Goal: Register for event/course: Sign up to attend an event or enroll in a course

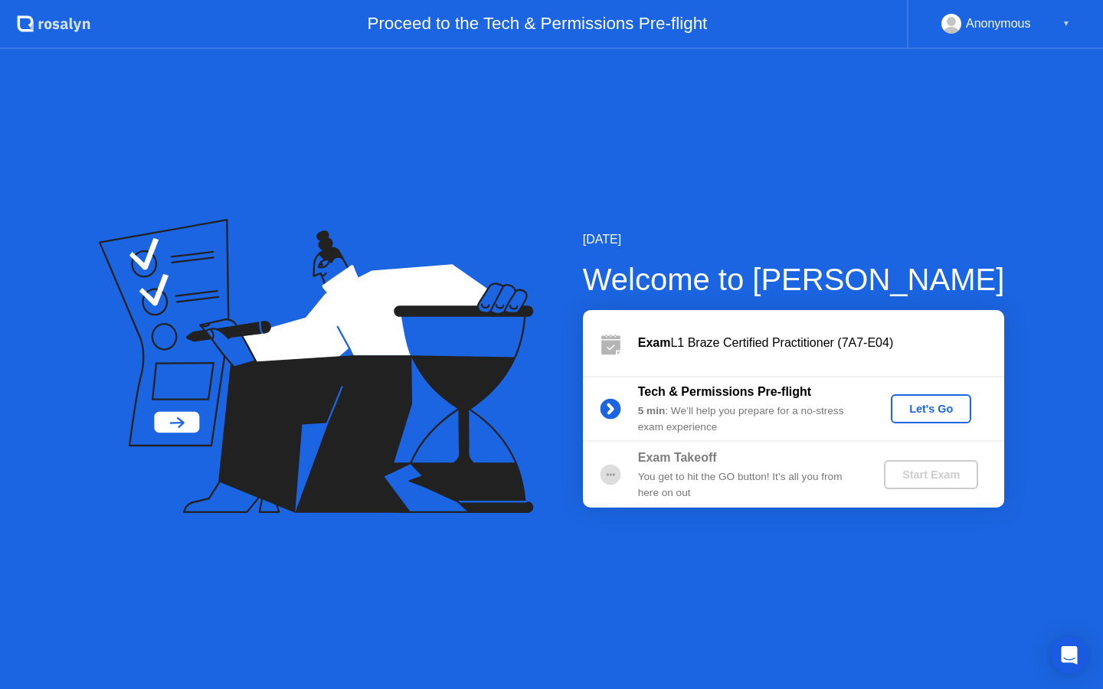
click at [926, 407] on div "Let's Go" at bounding box center [931, 409] width 68 height 12
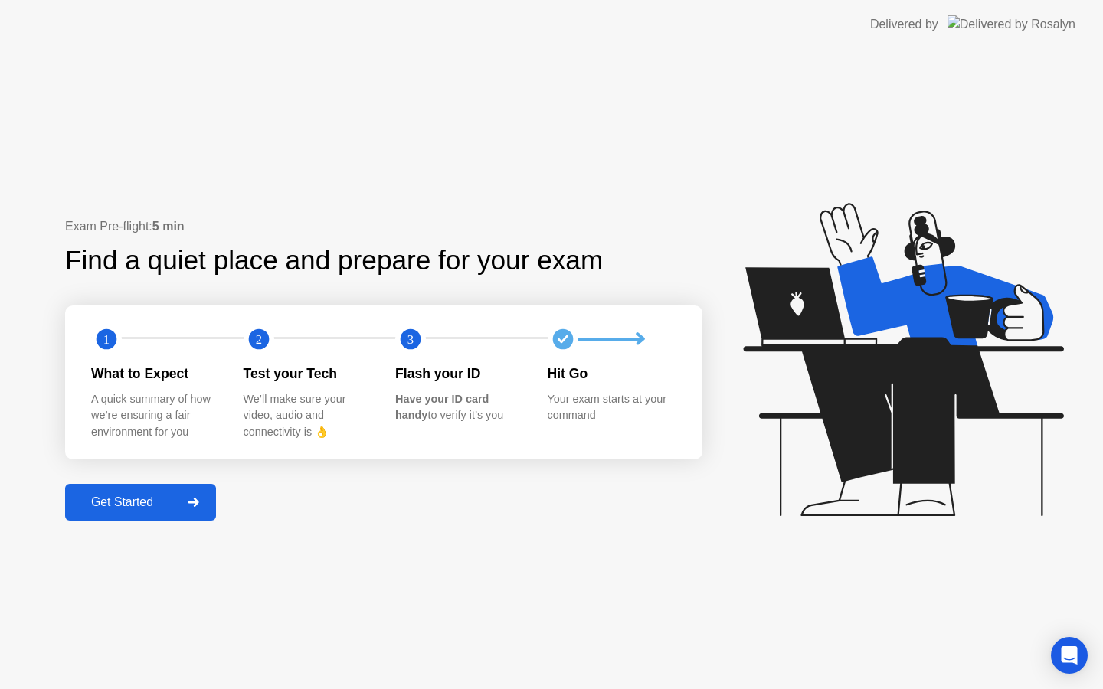
click at [137, 505] on div "Get Started" at bounding box center [122, 502] width 105 height 14
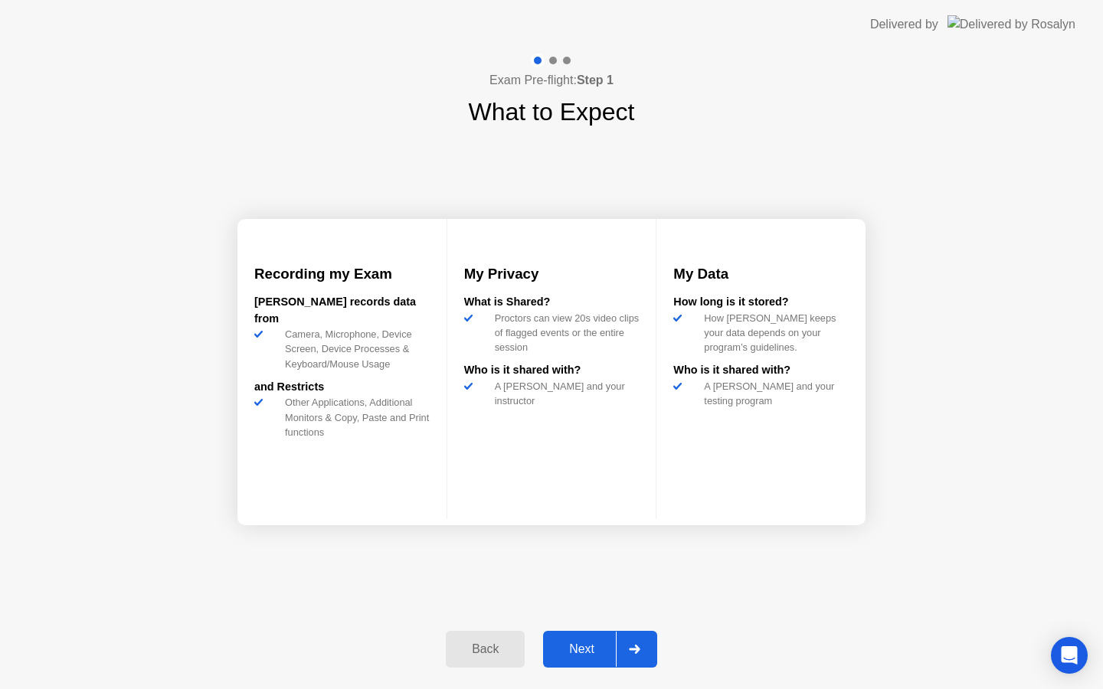
click at [581, 647] on div "Next" at bounding box center [582, 650] width 68 height 14
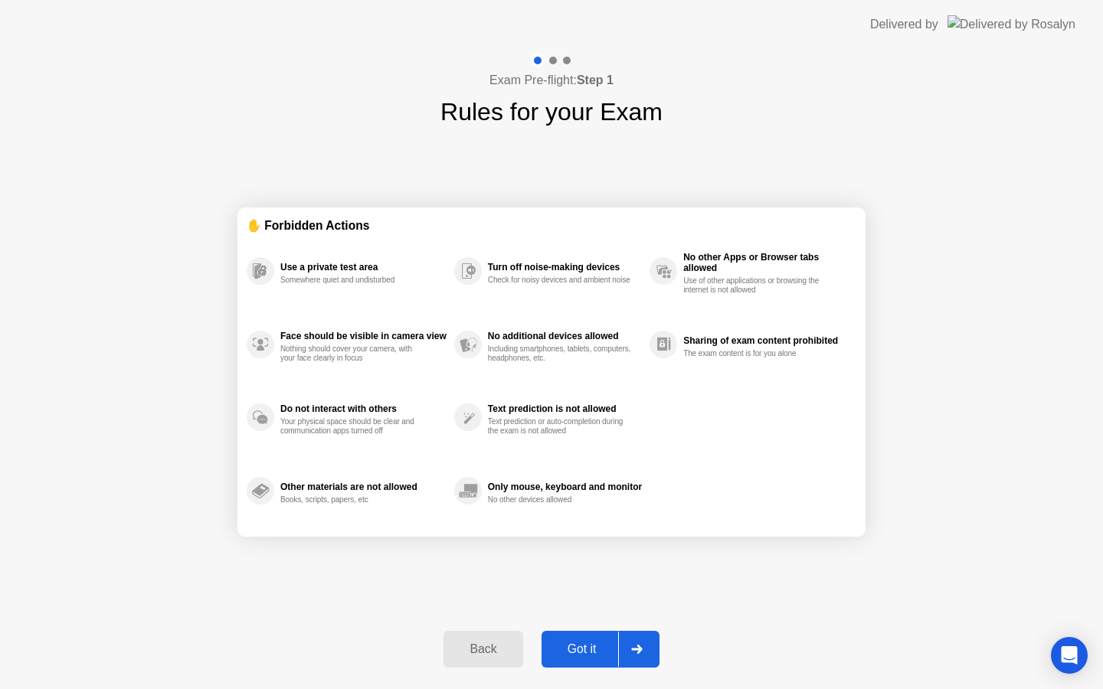
click at [581, 647] on div "Got it" at bounding box center [582, 650] width 72 height 14
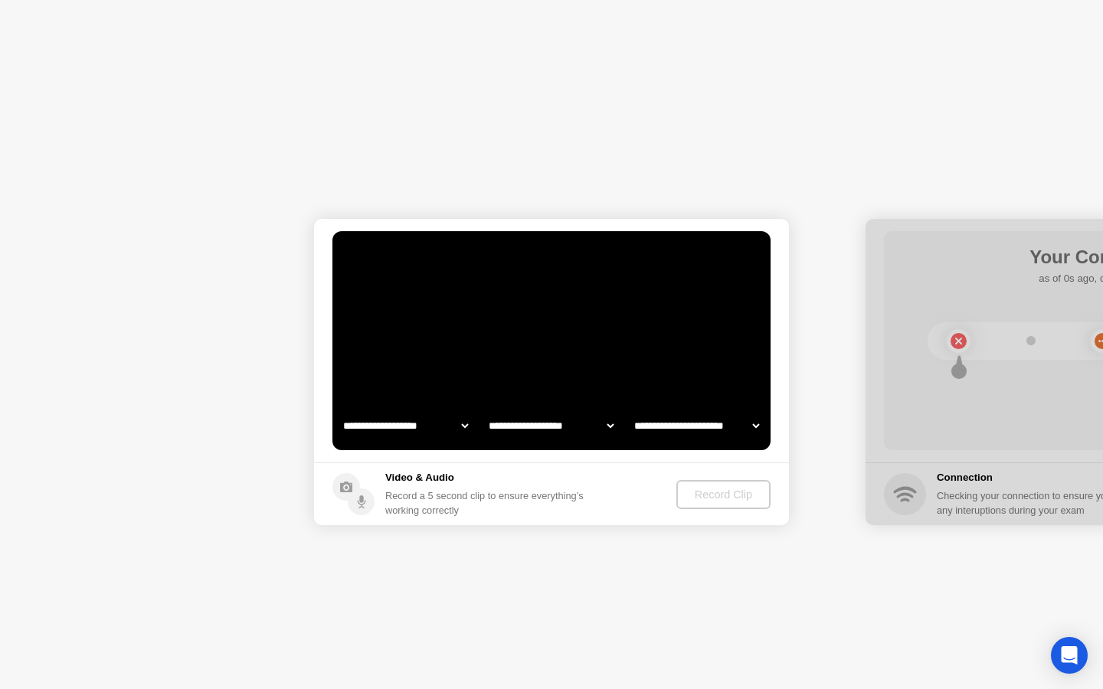
select select "**********"
select select "*******"
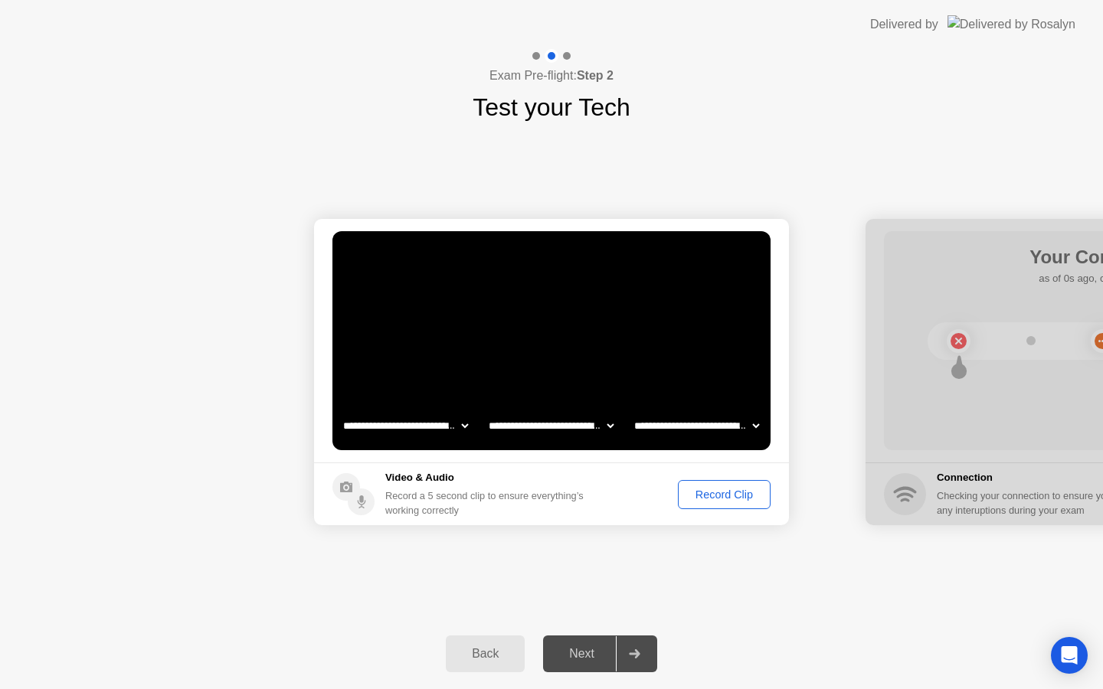
click at [717, 496] on div "Record Clip" at bounding box center [724, 495] width 82 height 12
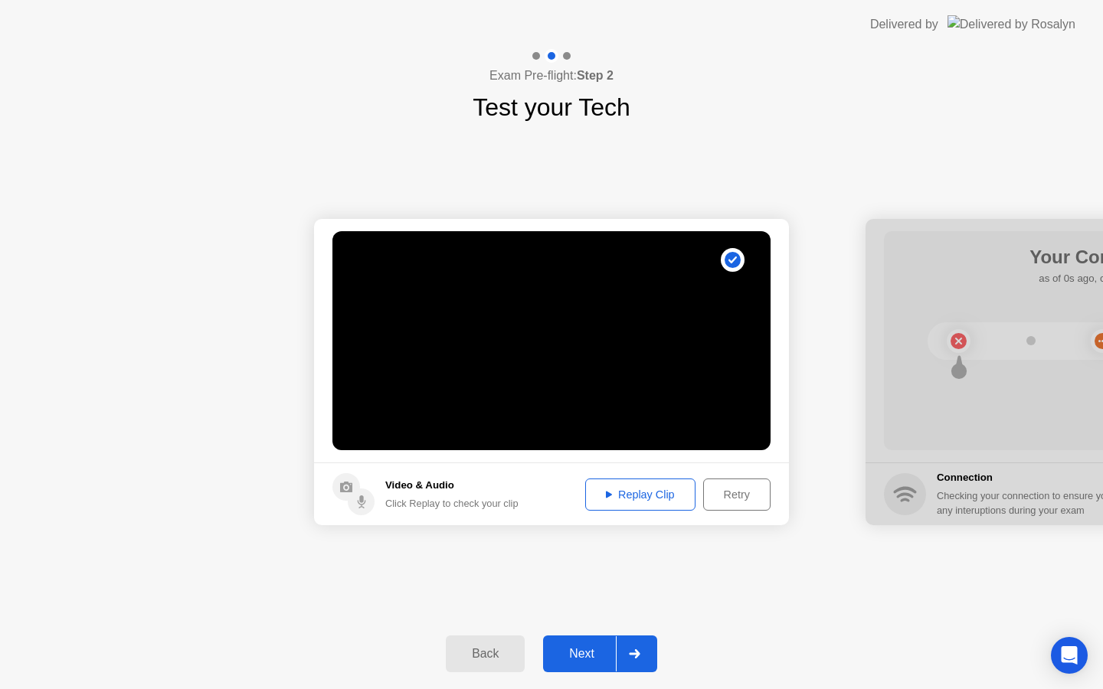
click at [587, 647] on div "Next" at bounding box center [582, 654] width 68 height 14
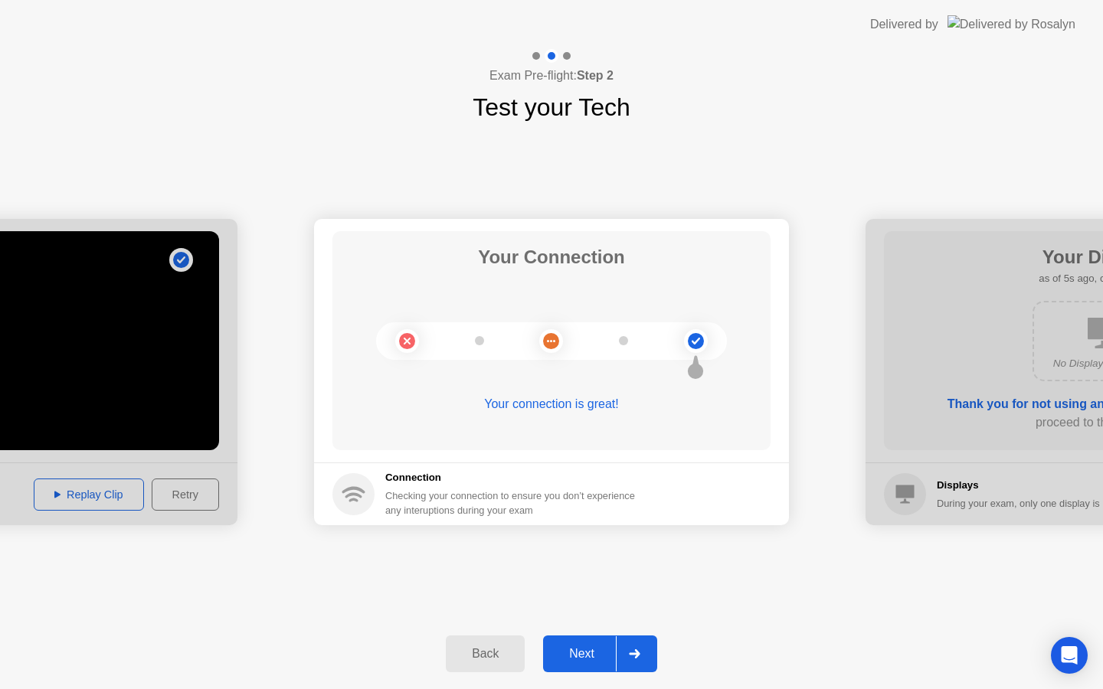
click at [593, 660] on div "Next" at bounding box center [582, 654] width 68 height 14
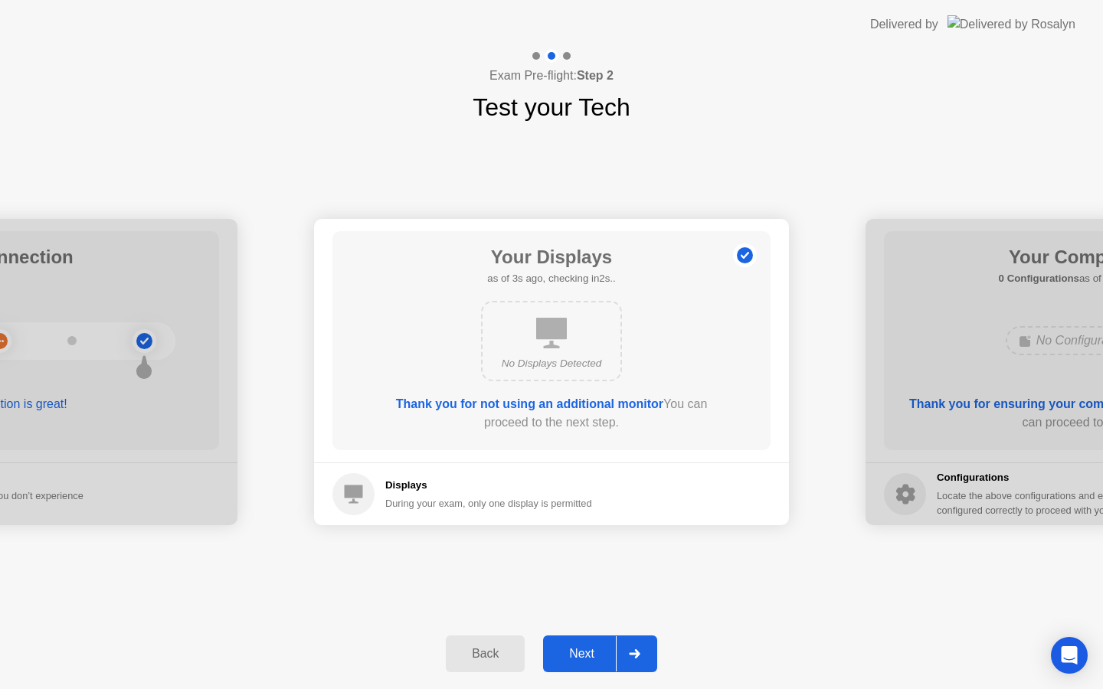
click at [593, 660] on div "Next" at bounding box center [582, 654] width 68 height 14
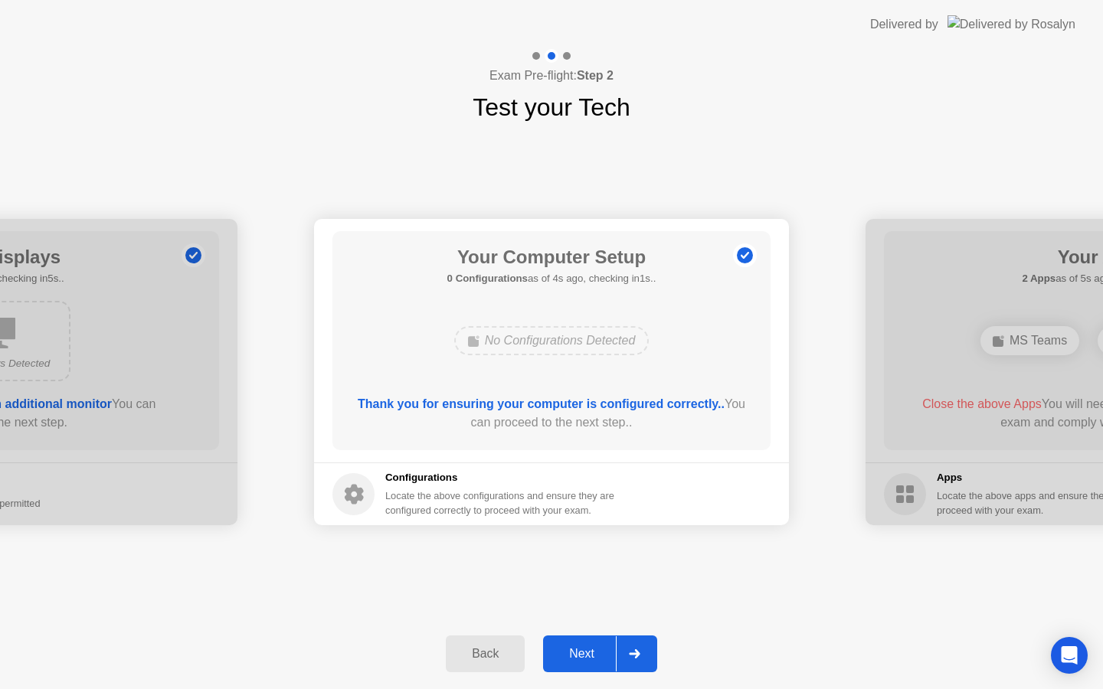
click at [593, 660] on div "Next" at bounding box center [582, 654] width 68 height 14
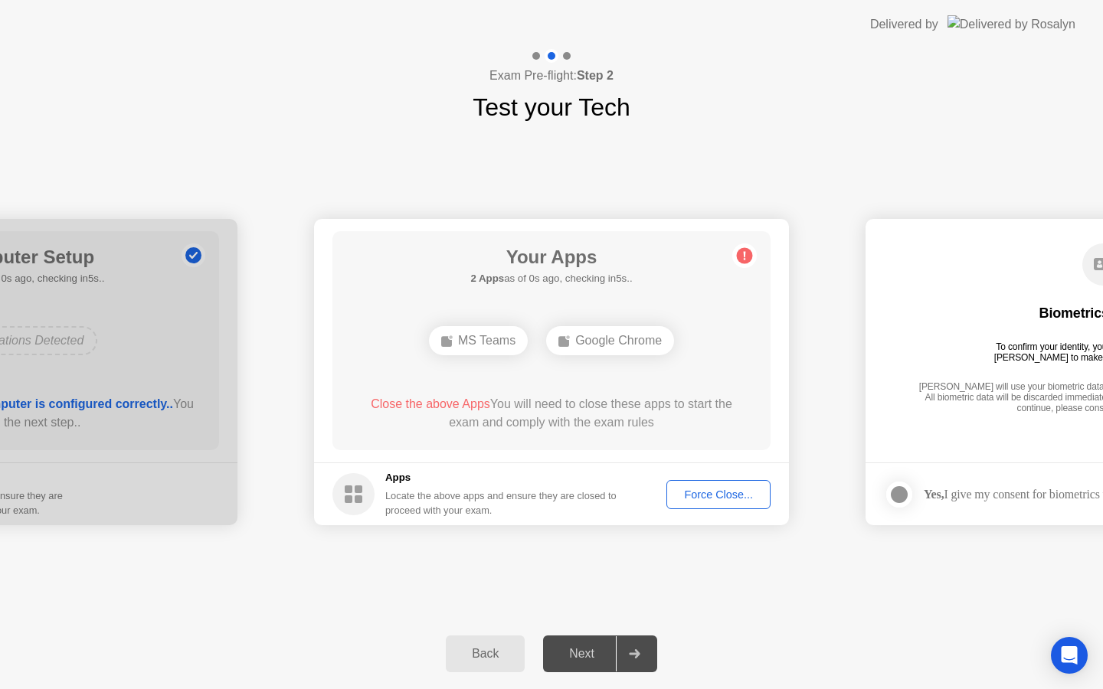
click at [728, 495] on div "Force Close..." at bounding box center [718, 495] width 93 height 12
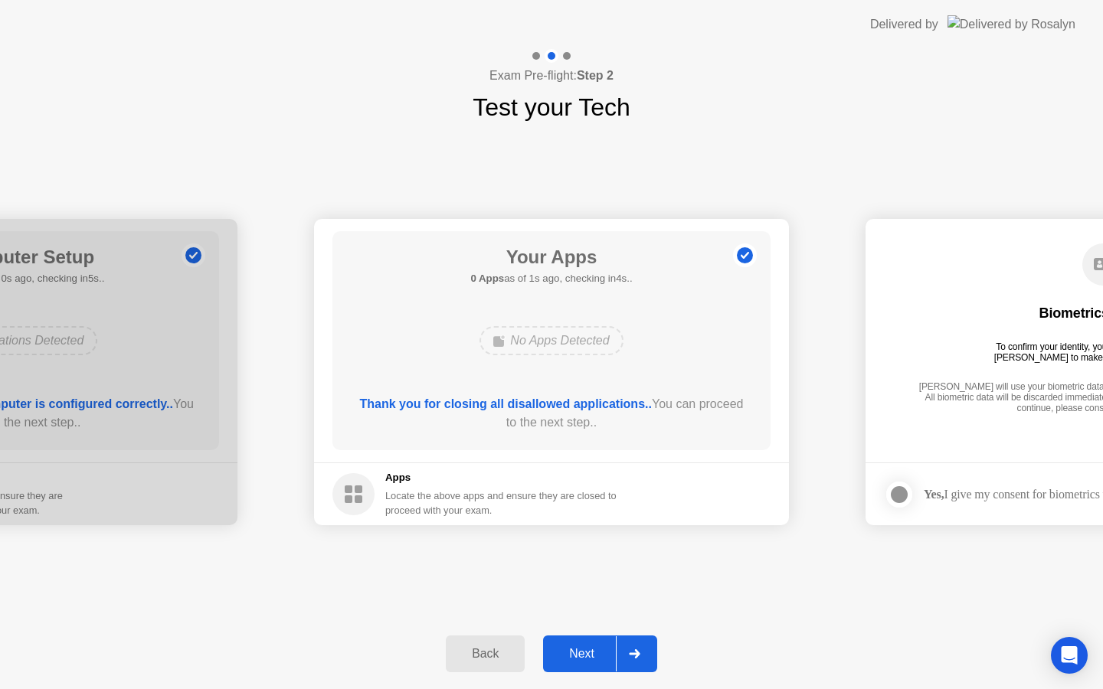
click at [580, 653] on div "Next" at bounding box center [582, 654] width 68 height 14
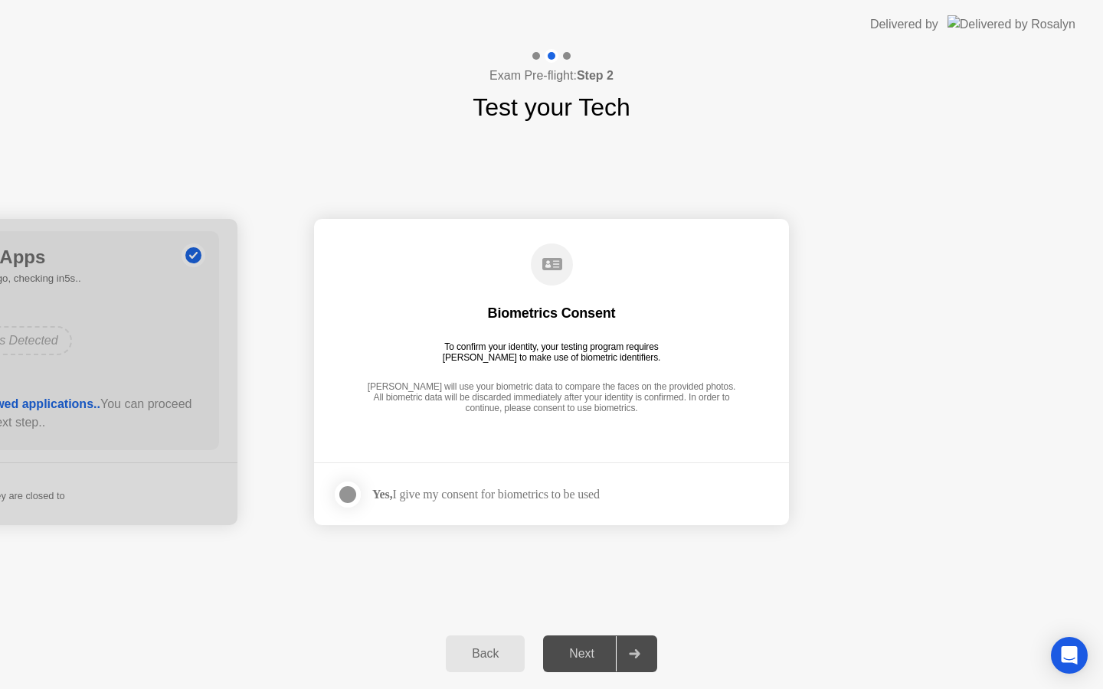
click at [348, 500] on div at bounding box center [347, 495] width 18 height 18
click at [584, 658] on div "Next" at bounding box center [582, 654] width 68 height 14
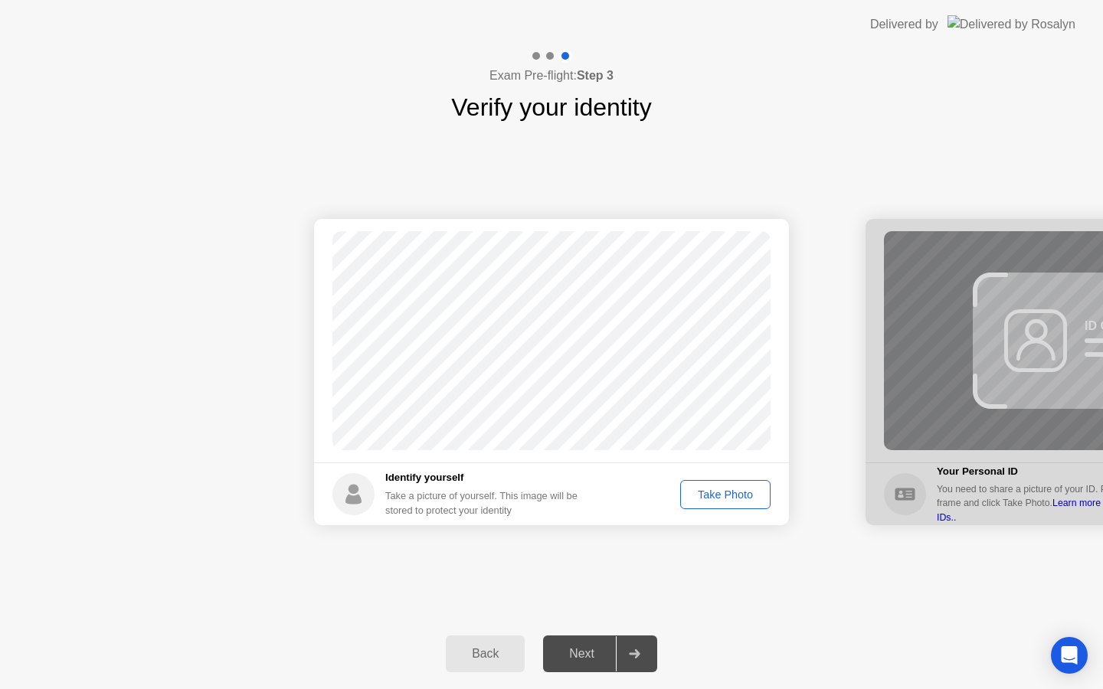
click at [740, 490] on div "Take Photo" at bounding box center [725, 495] width 80 height 12
click at [577, 652] on div "Next" at bounding box center [582, 654] width 68 height 14
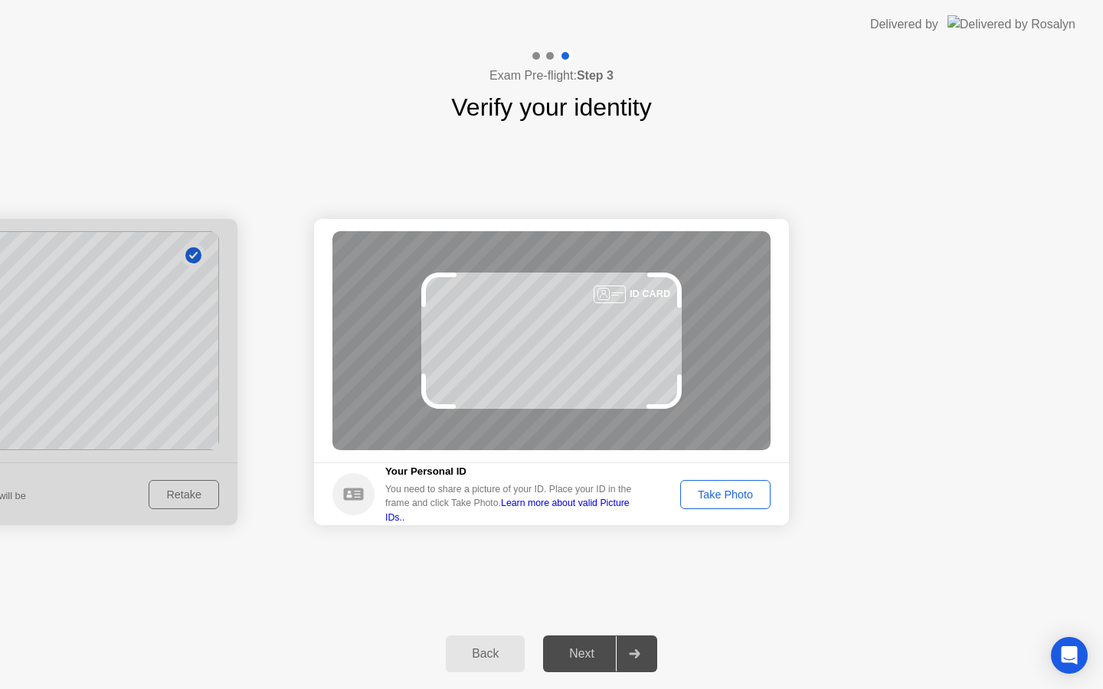
click at [737, 495] on div "Take Photo" at bounding box center [725, 495] width 80 height 12
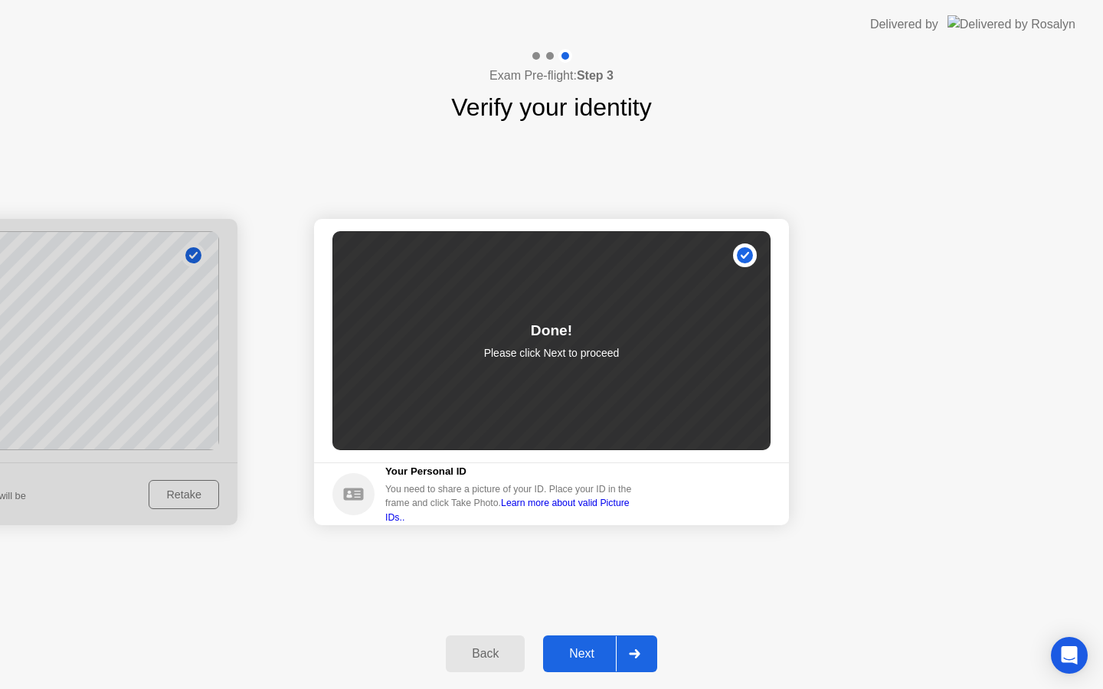
click at [593, 654] on div "Next" at bounding box center [582, 654] width 68 height 14
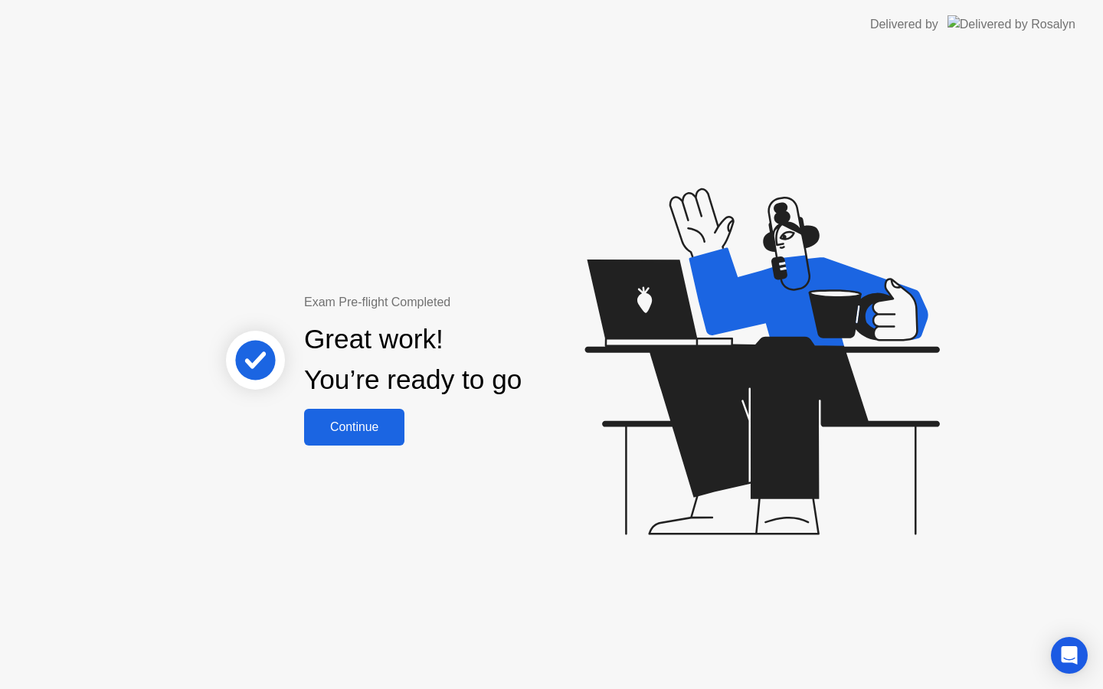
click at [349, 425] on div "Continue" at bounding box center [354, 427] width 91 height 14
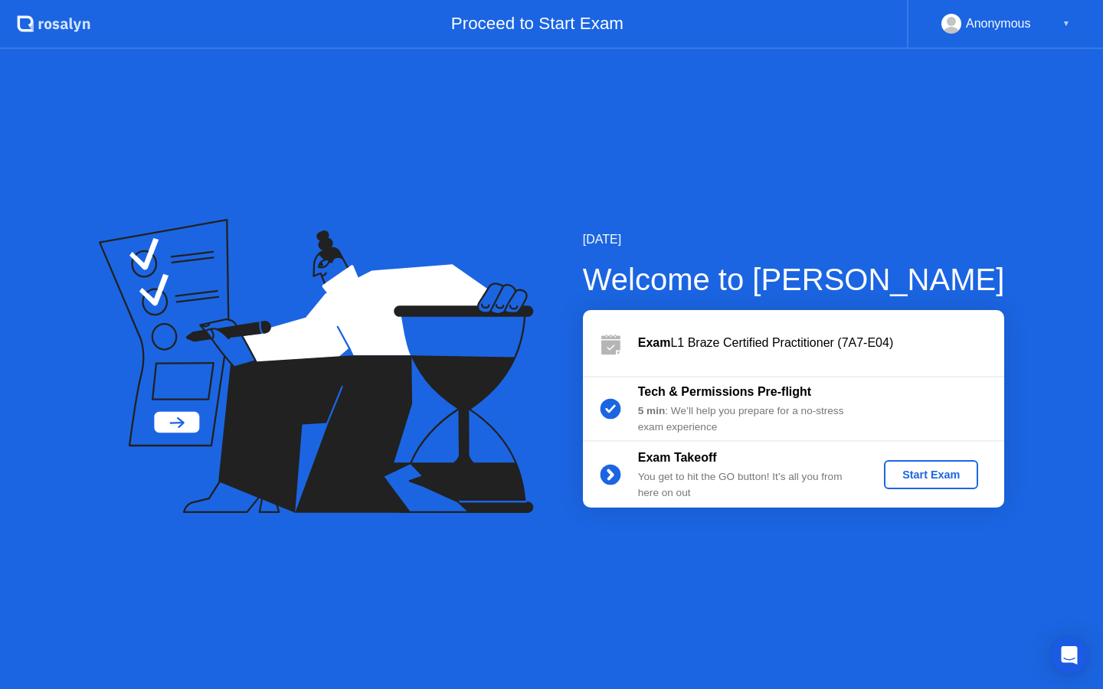
click at [928, 476] on div "Start Exam" at bounding box center [931, 475] width 82 height 12
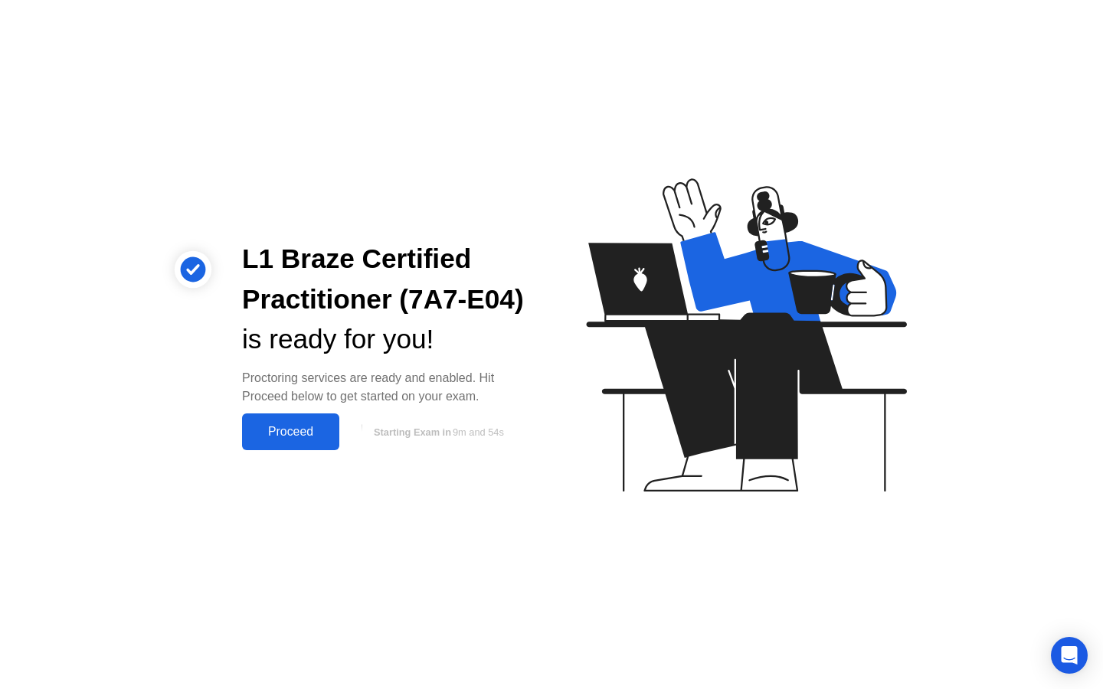
click at [302, 434] on div "Proceed" at bounding box center [291, 432] width 88 height 14
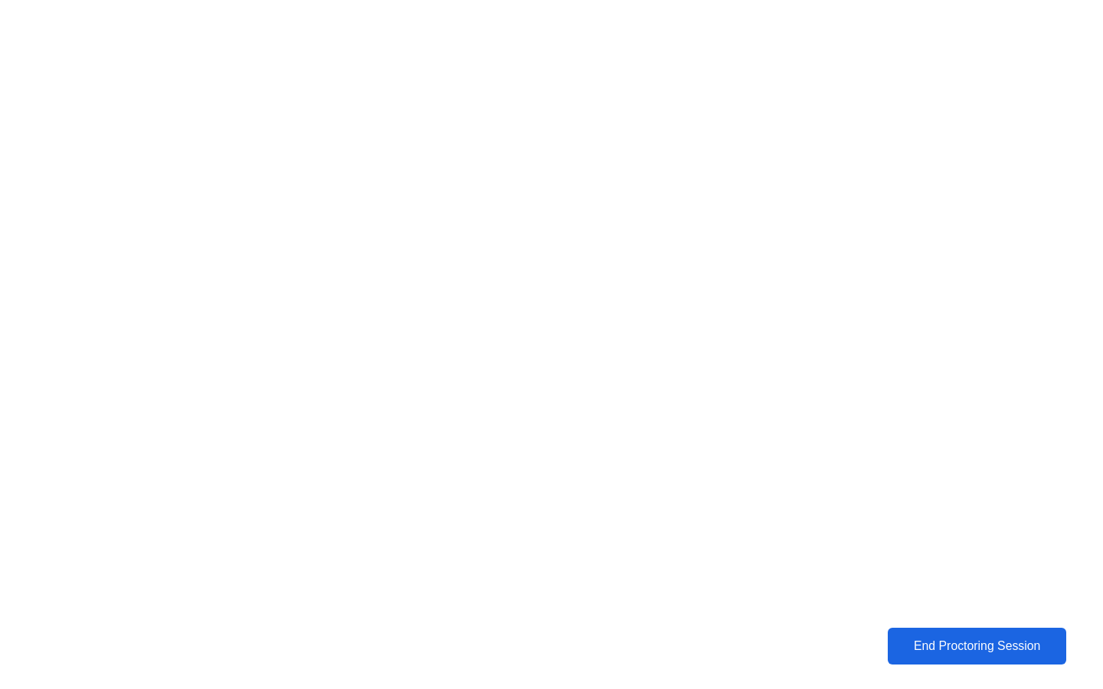
click at [1025, 647] on div "End Proctoring Session" at bounding box center [976, 646] width 169 height 14
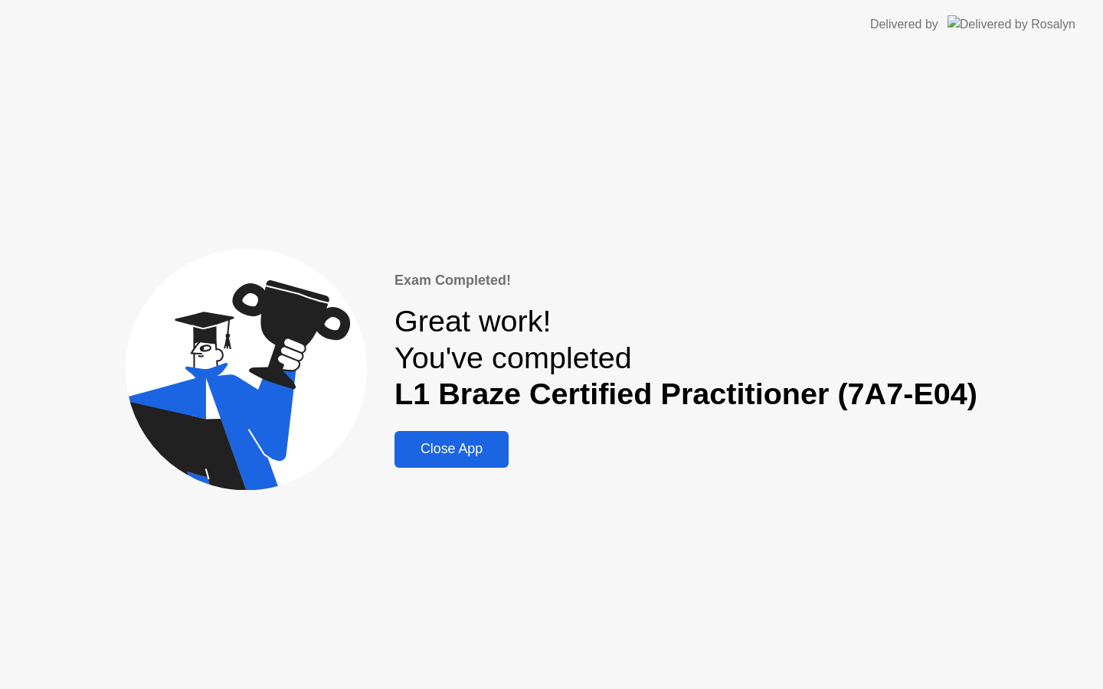
click at [473, 450] on div "Close App" at bounding box center [451, 449] width 105 height 16
